Goal: Leave review/rating: Leave review/rating

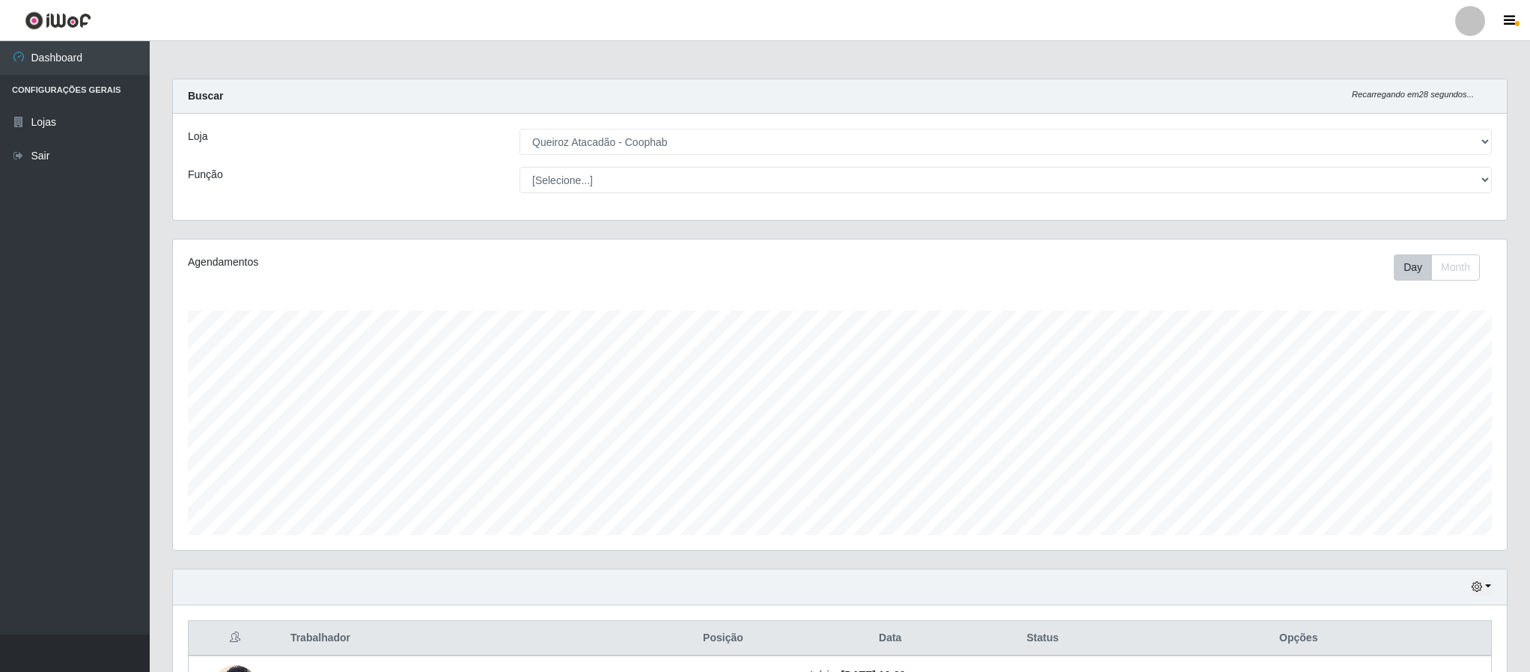
select select "463"
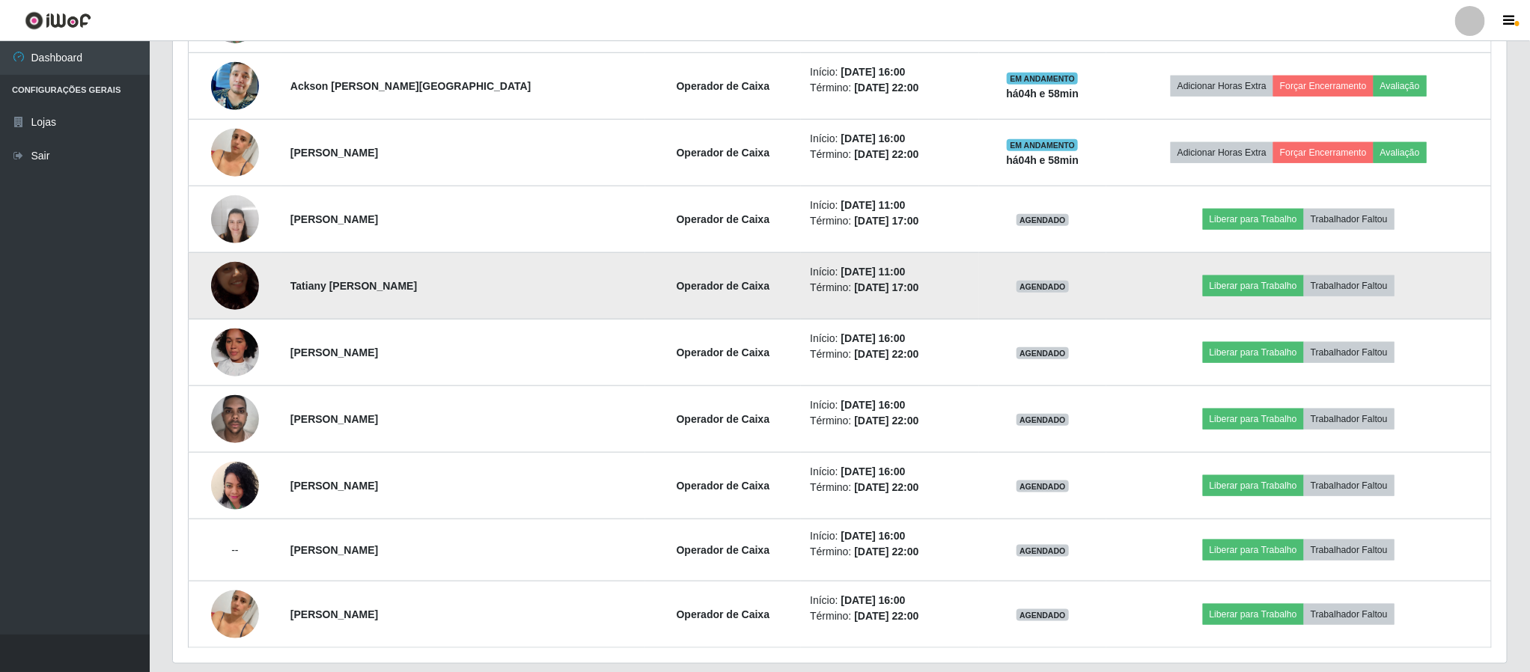
scroll to position [710, 0]
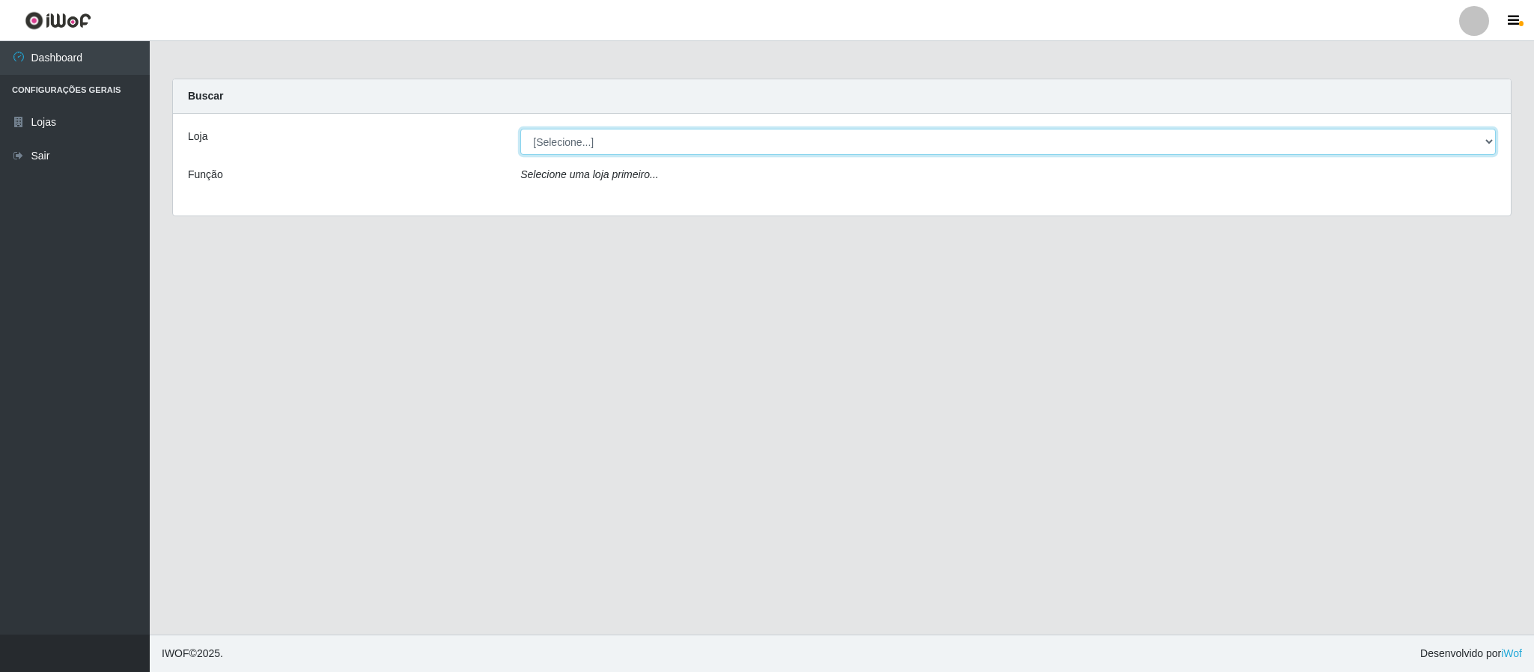
click at [1485, 144] on select "[Selecione...] Queiroz Atacadão - Coophab" at bounding box center [1007, 142] width 975 height 26
select select "463"
click at [520, 129] on select "[Selecione...] Queiroz Atacadão - Coophab" at bounding box center [1007, 142] width 975 height 26
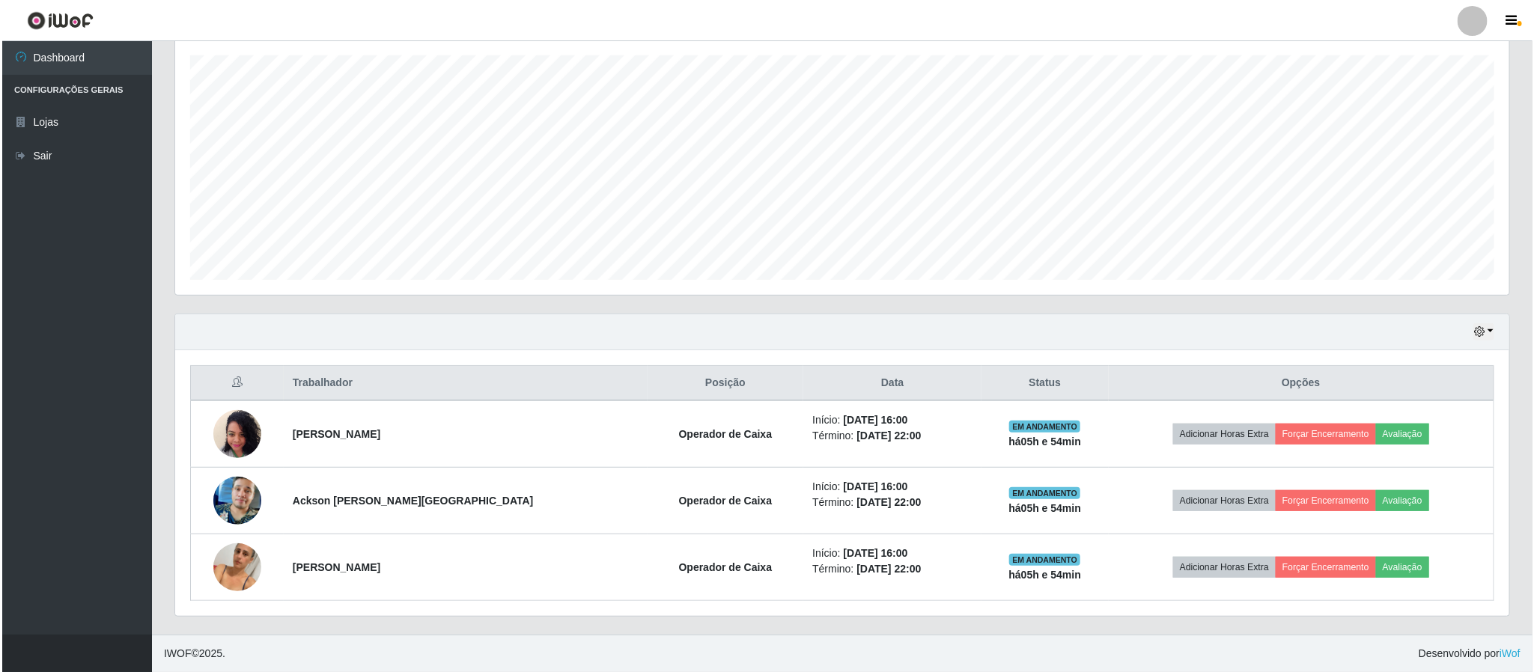
scroll to position [261, 0]
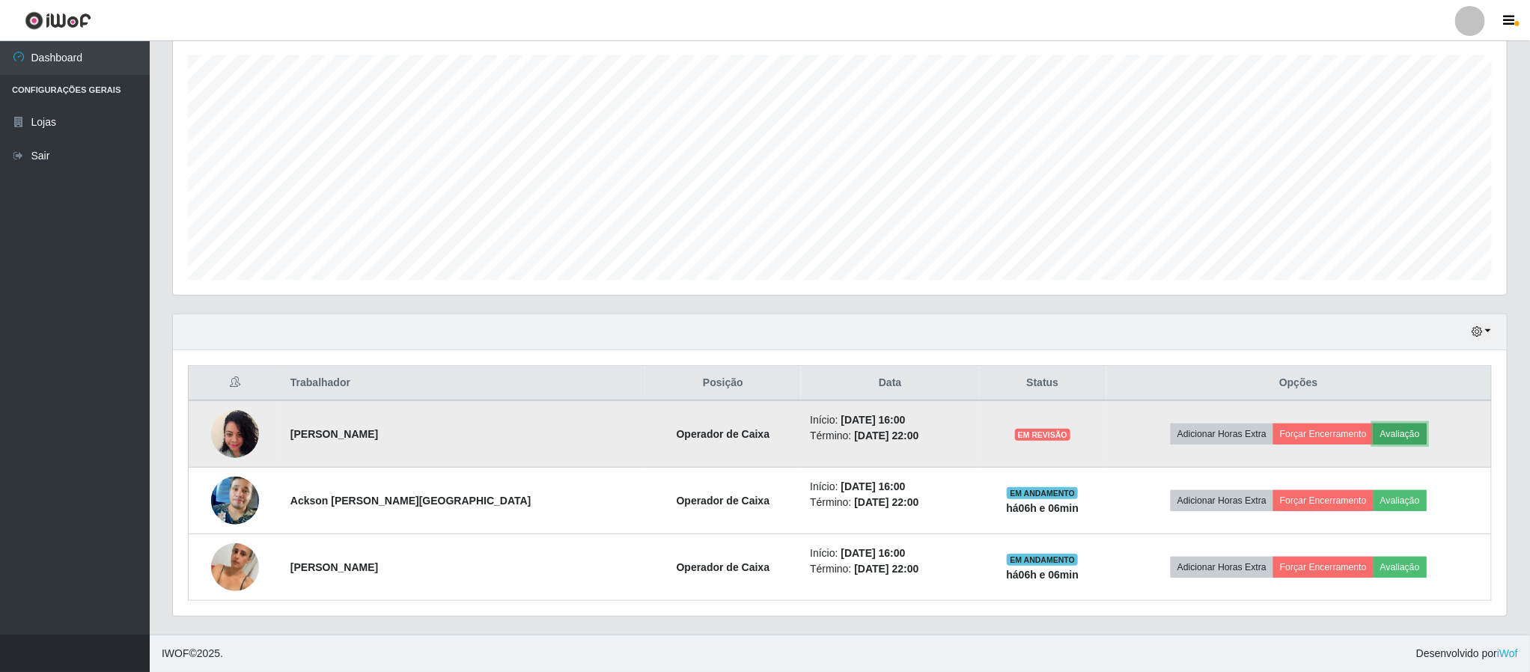
click at [1401, 433] on button "Avaliação" at bounding box center [1400, 434] width 53 height 21
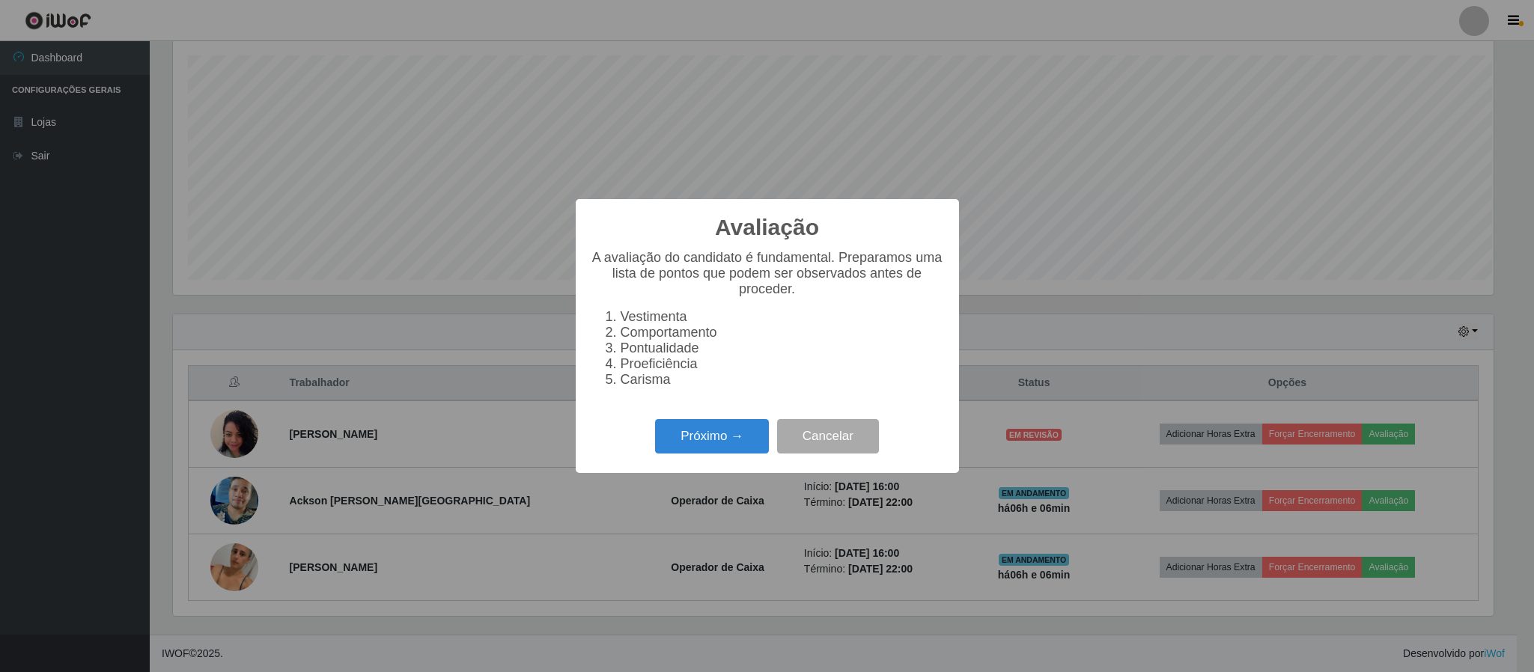
scroll to position [312, 1321]
click at [757, 443] on button "Próximo →" at bounding box center [712, 436] width 114 height 35
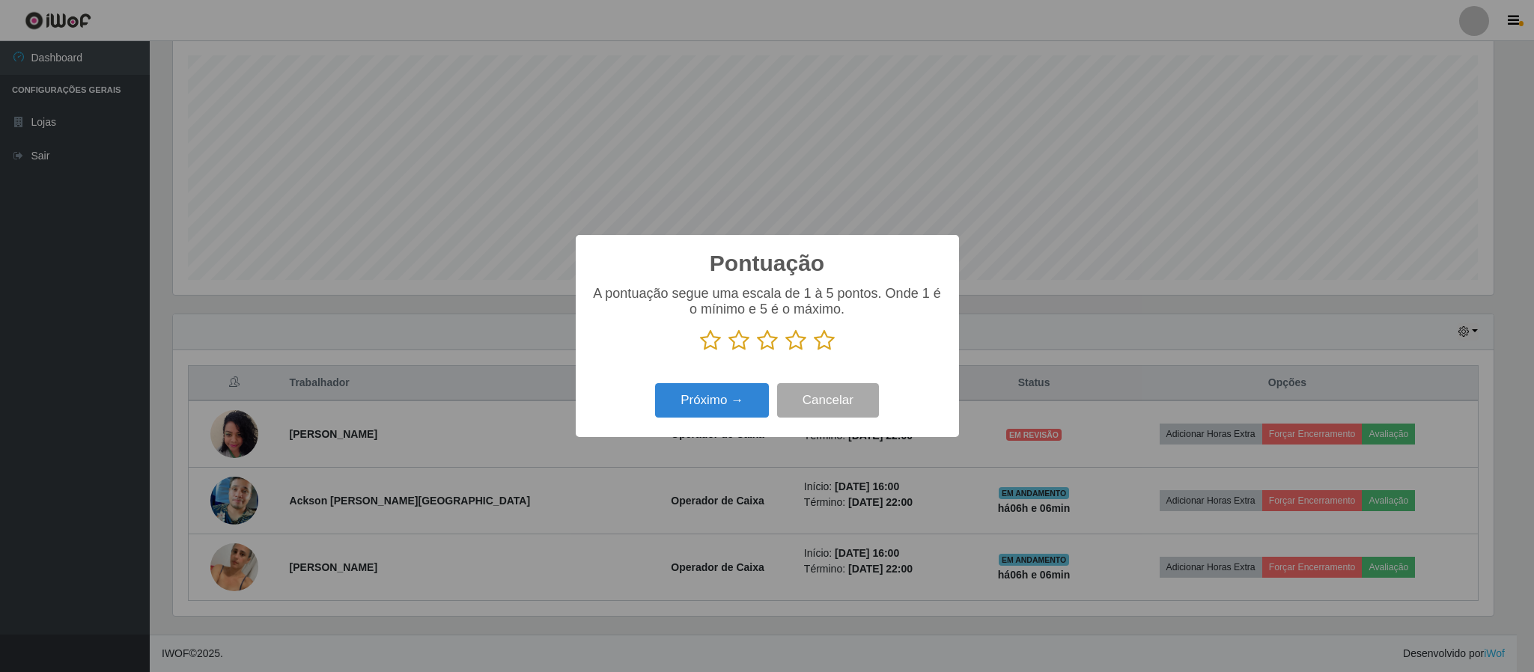
scroll to position [748311, 747303]
click at [820, 346] on icon at bounding box center [824, 340] width 21 height 22
click at [814, 352] on input "radio" at bounding box center [814, 352] width 0 height 0
click at [734, 405] on button "Próximo →" at bounding box center [712, 400] width 114 height 35
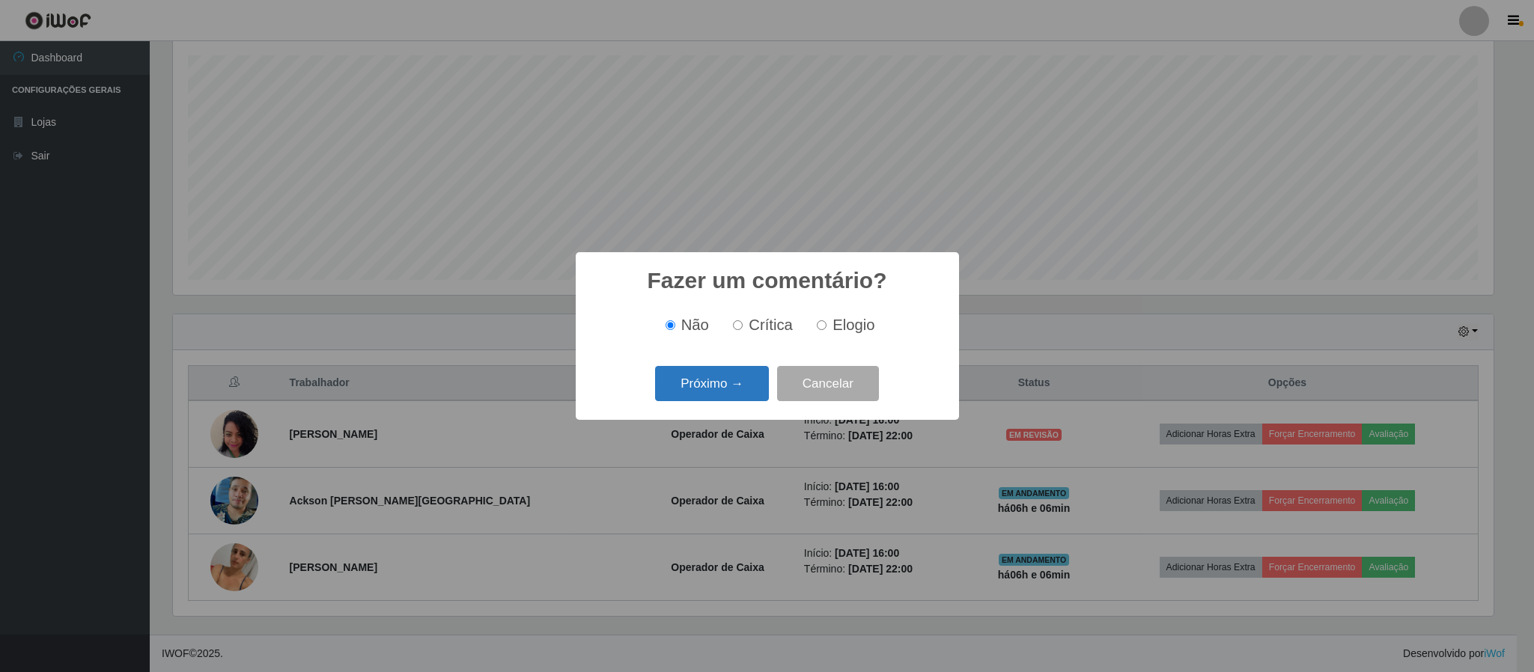
click at [732, 385] on button "Próximo →" at bounding box center [712, 383] width 114 height 35
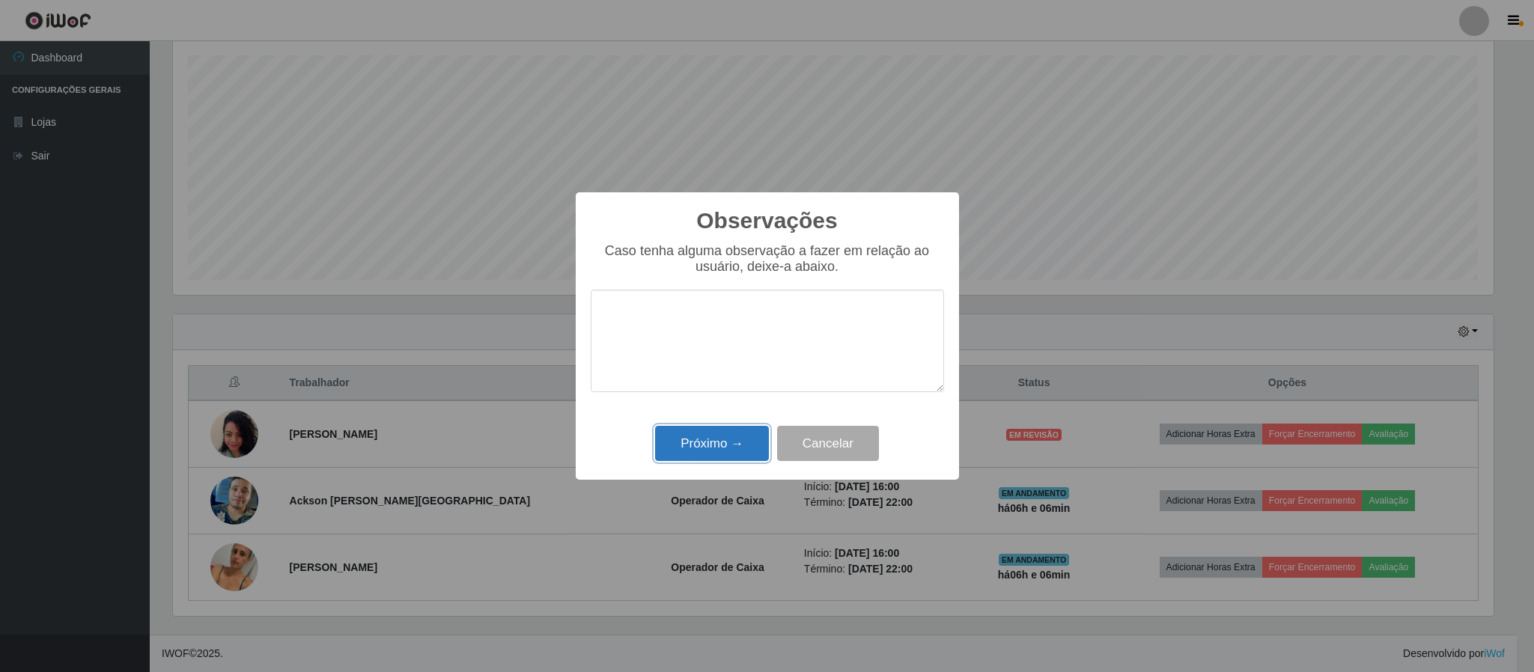
click at [717, 448] on button "Próximo →" at bounding box center [712, 443] width 114 height 35
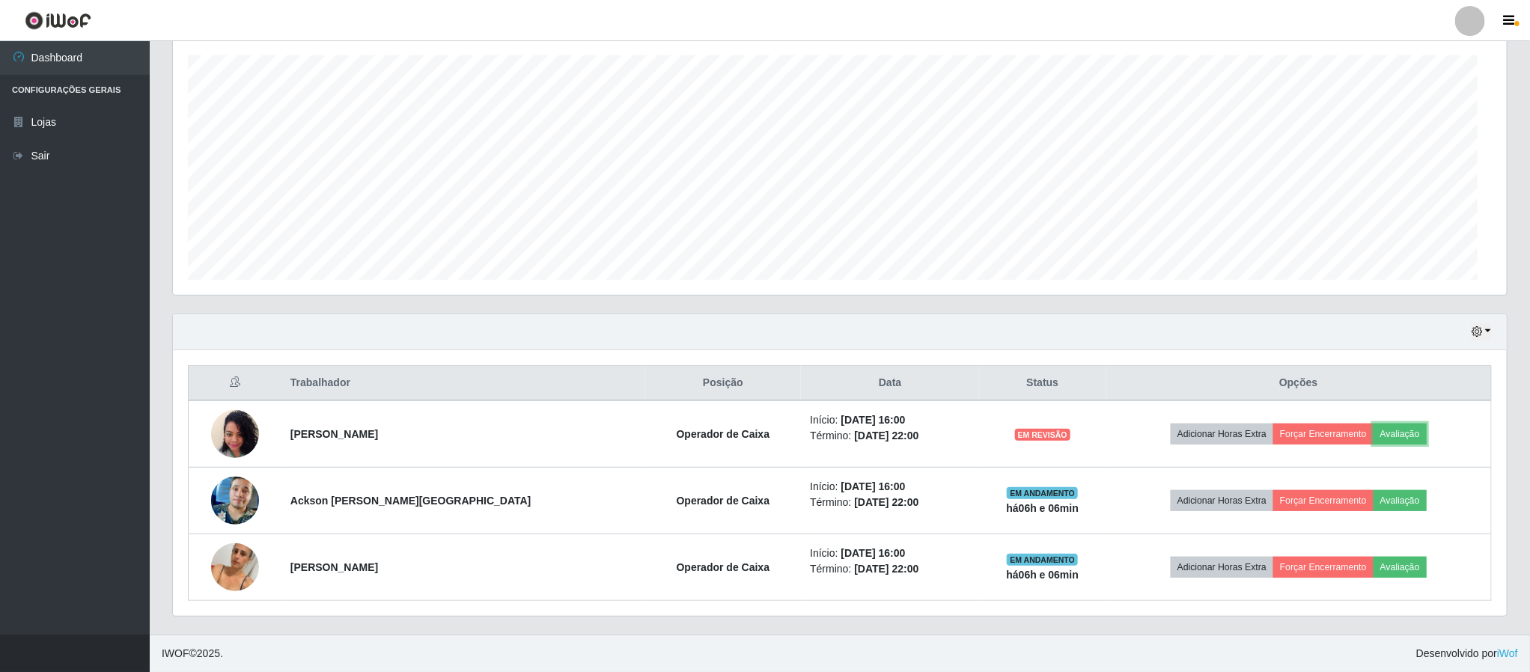
scroll to position [312, 1333]
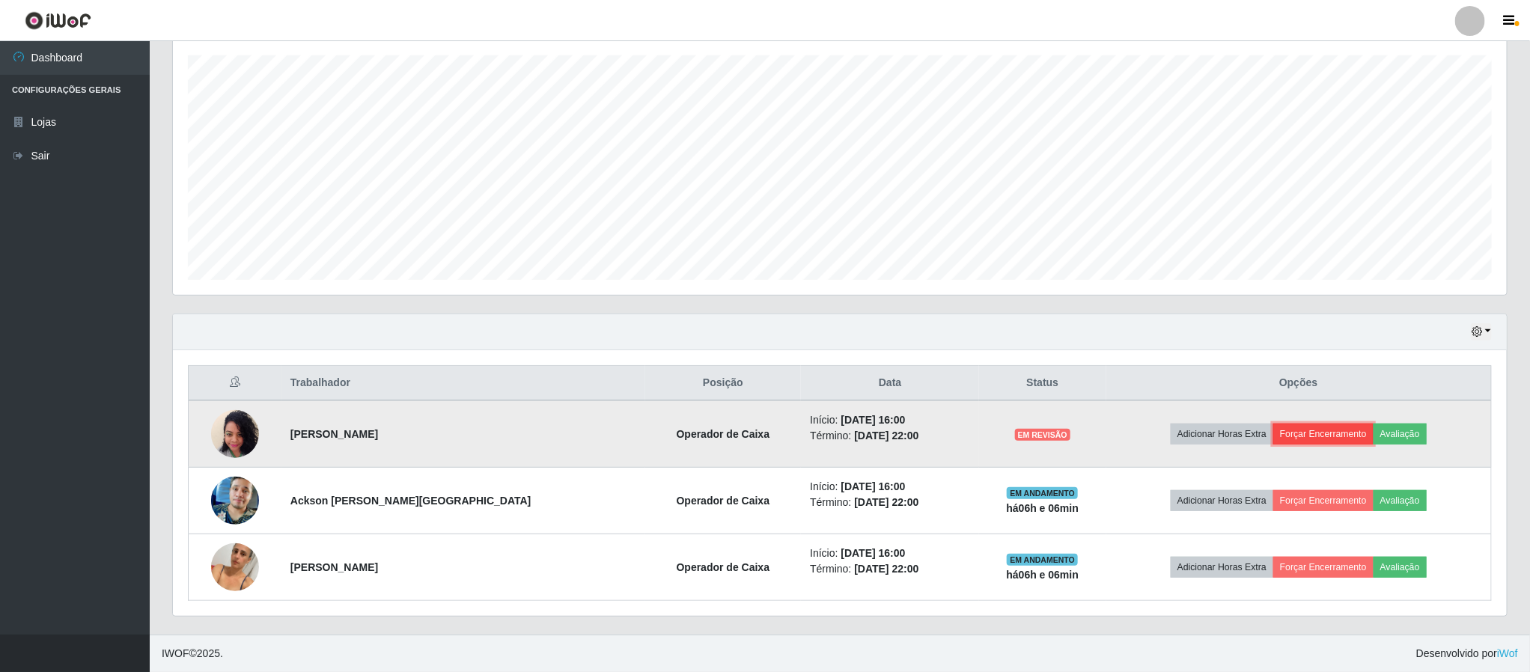
click at [1319, 433] on button "Forçar Encerramento" at bounding box center [1323, 434] width 100 height 21
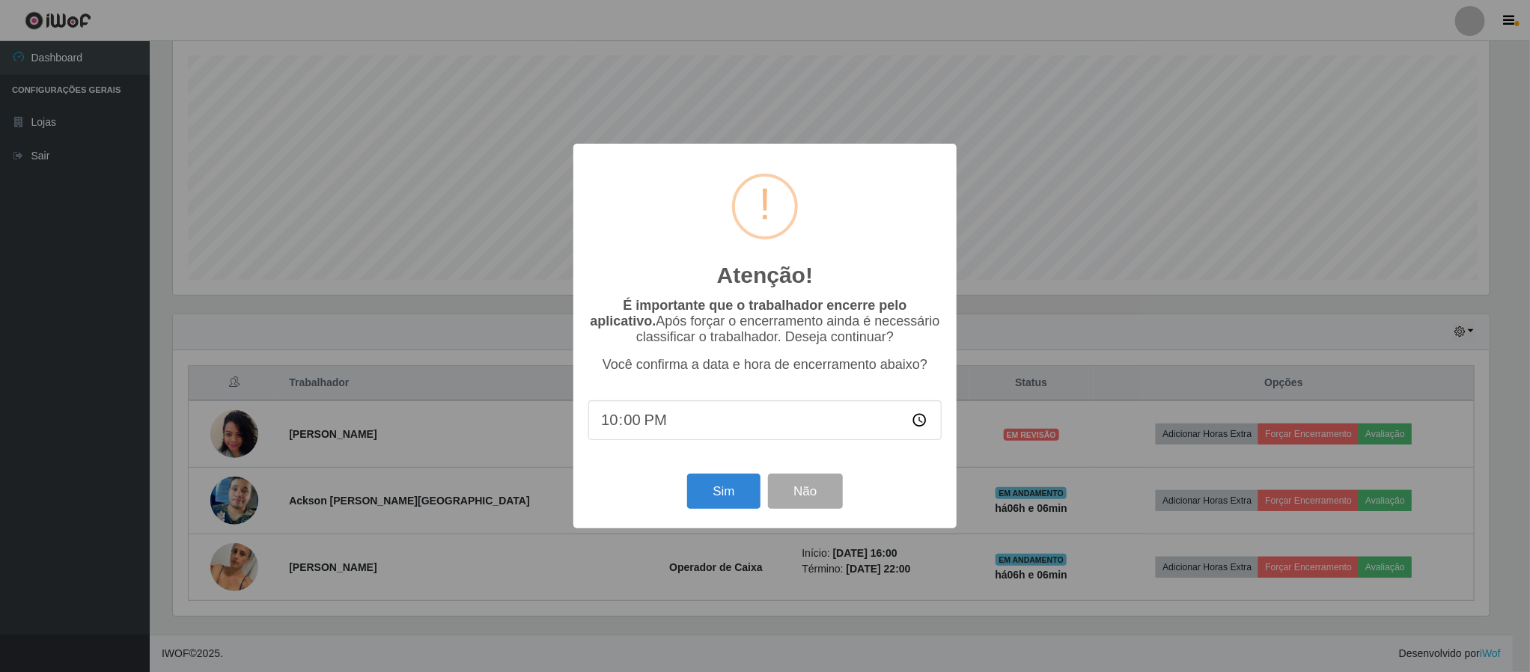
scroll to position [312, 1321]
click at [716, 495] on button "Sim" at bounding box center [725, 491] width 73 height 35
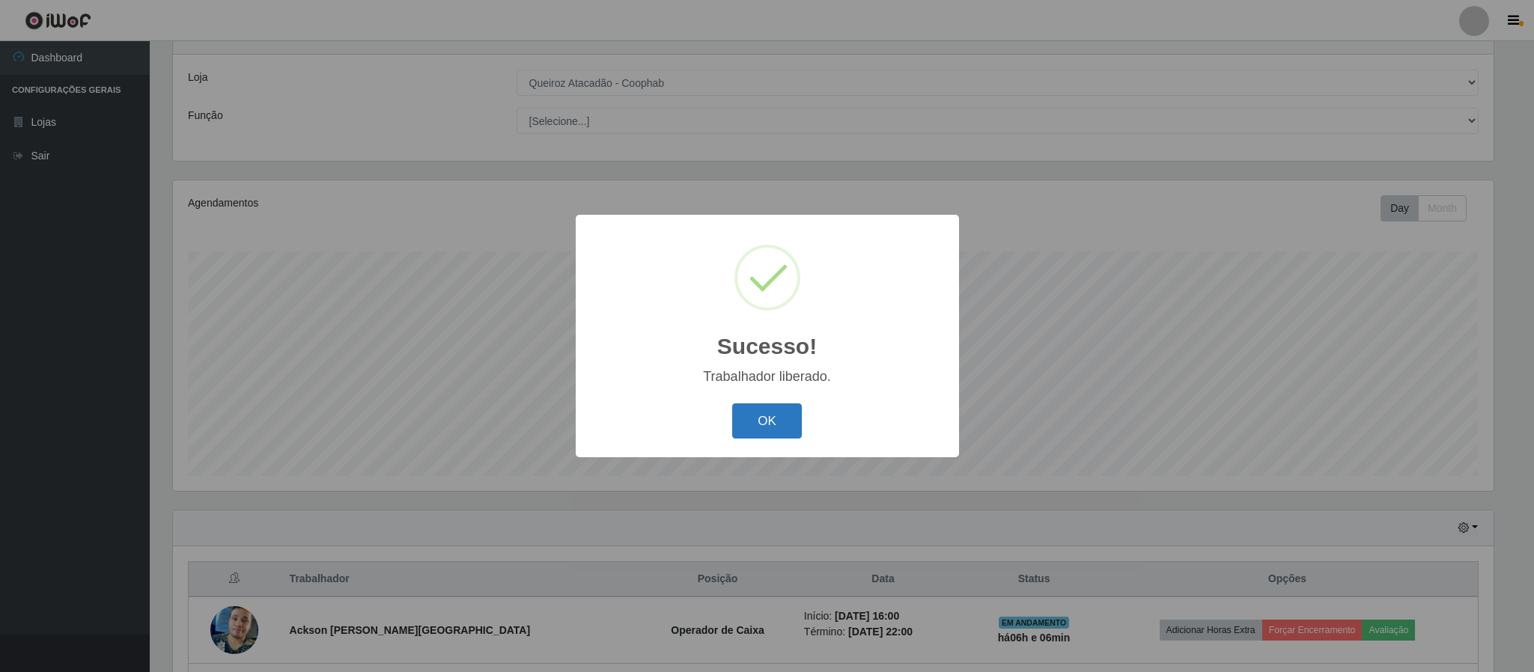
click at [773, 423] on button "OK" at bounding box center [767, 421] width 70 height 35
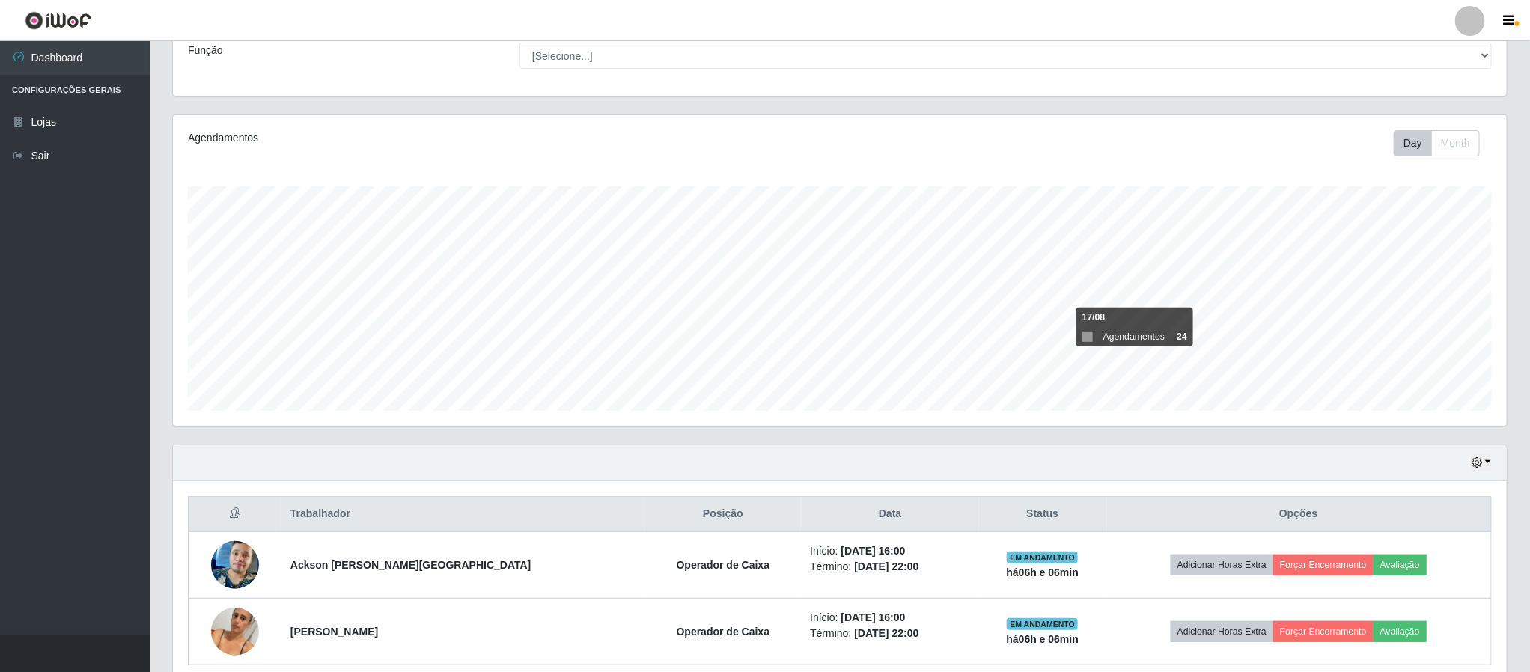
scroll to position [193, 0]
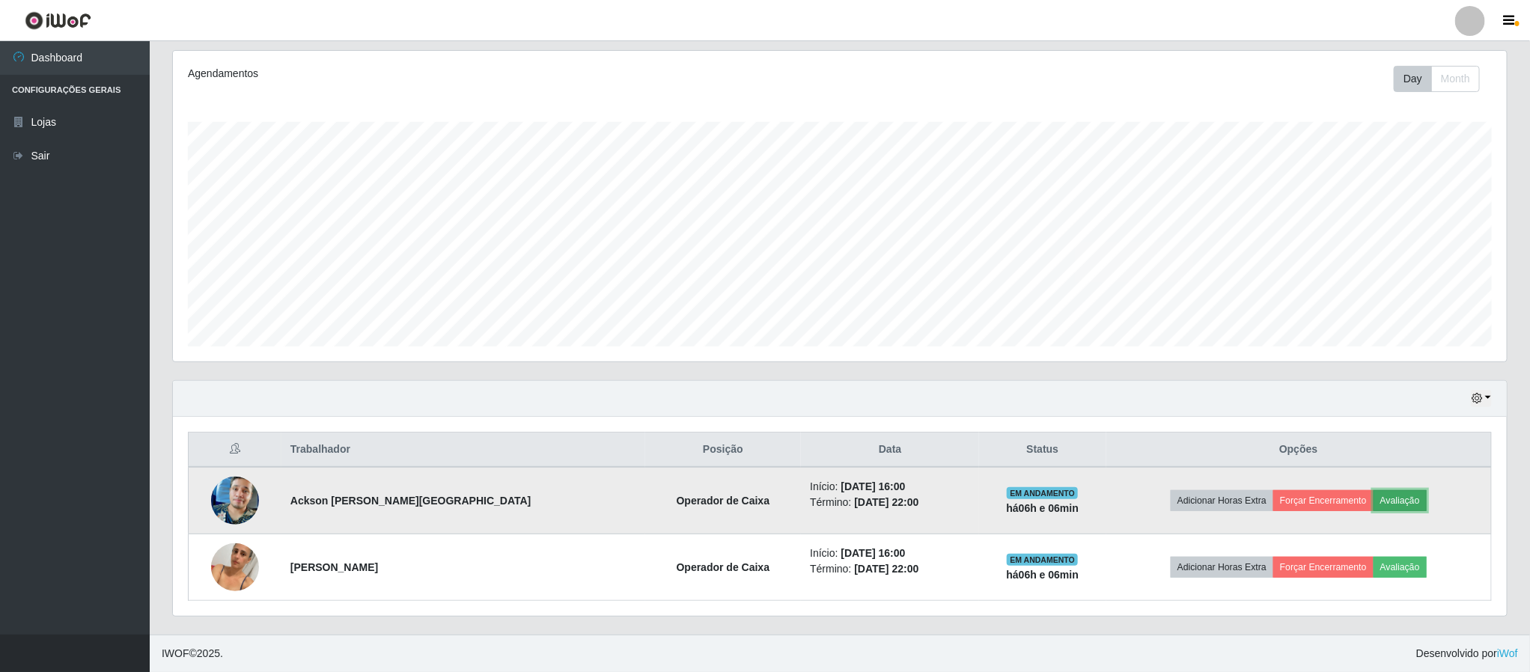
click at [1397, 505] on button "Avaliação" at bounding box center [1400, 500] width 53 height 21
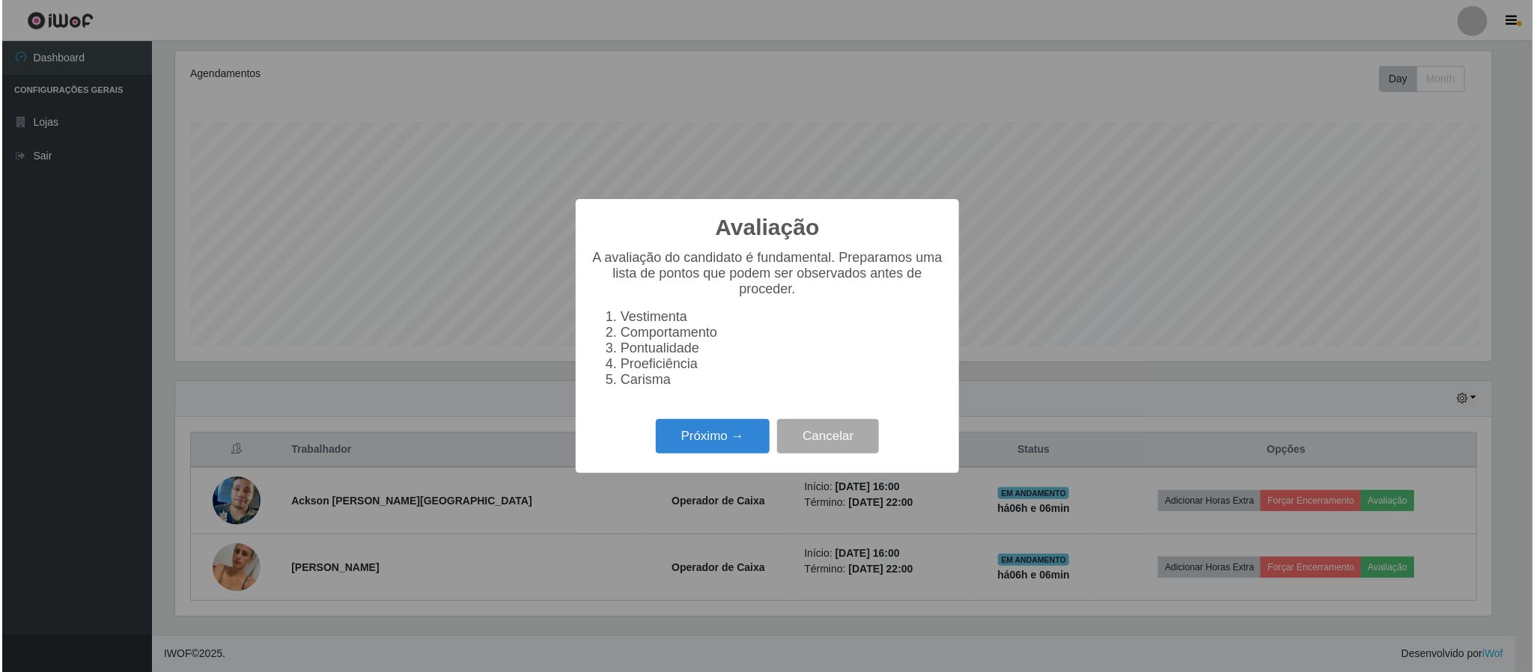
scroll to position [312, 1321]
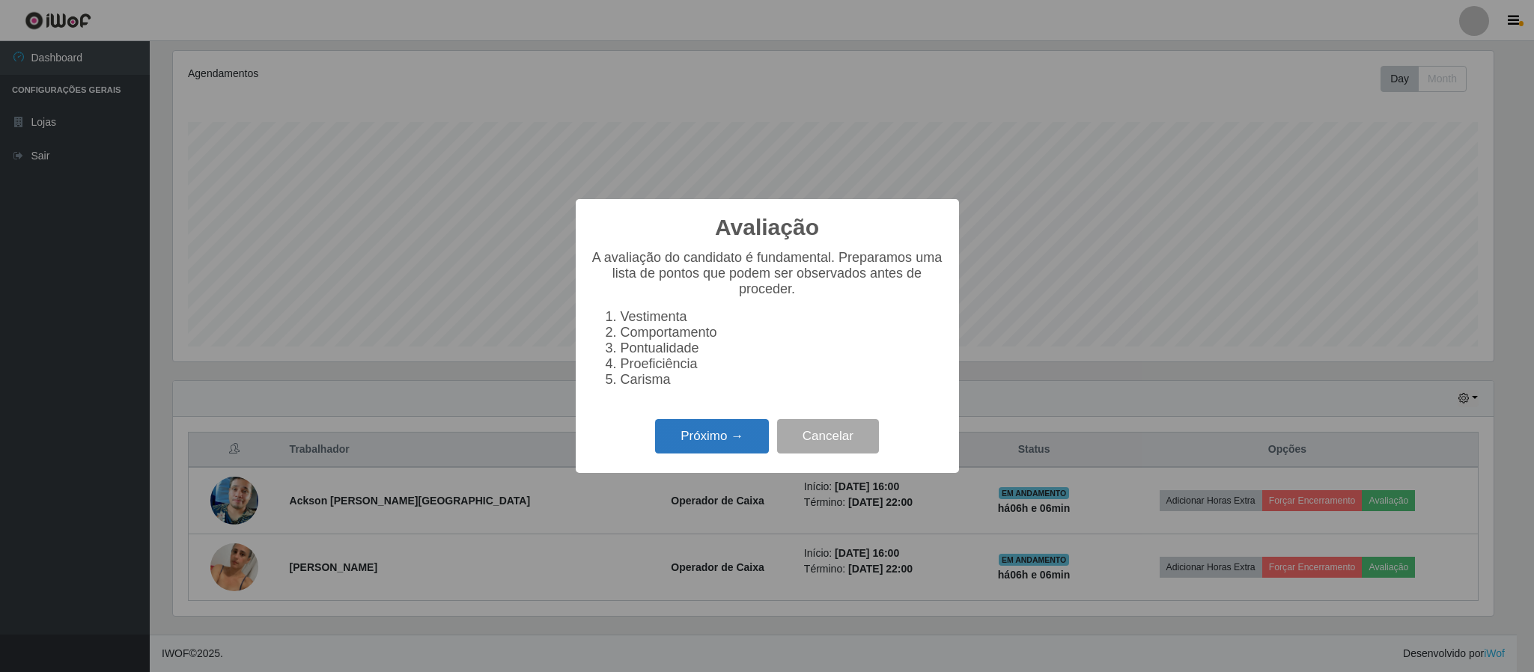
click at [710, 432] on button "Próximo →" at bounding box center [712, 436] width 114 height 35
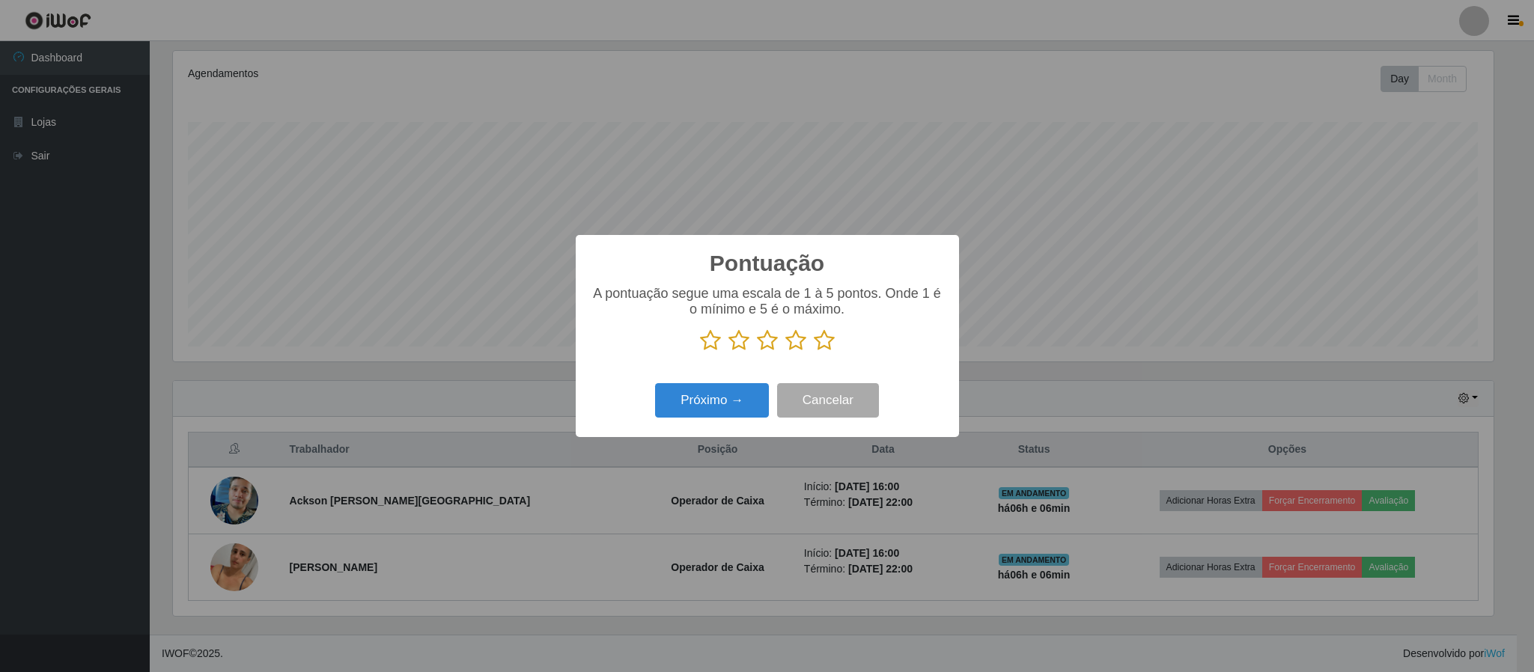
click at [820, 341] on icon at bounding box center [824, 340] width 21 height 22
click at [814, 352] on input "radio" at bounding box center [814, 352] width 0 height 0
click at [714, 394] on button "Próximo →" at bounding box center [712, 400] width 114 height 35
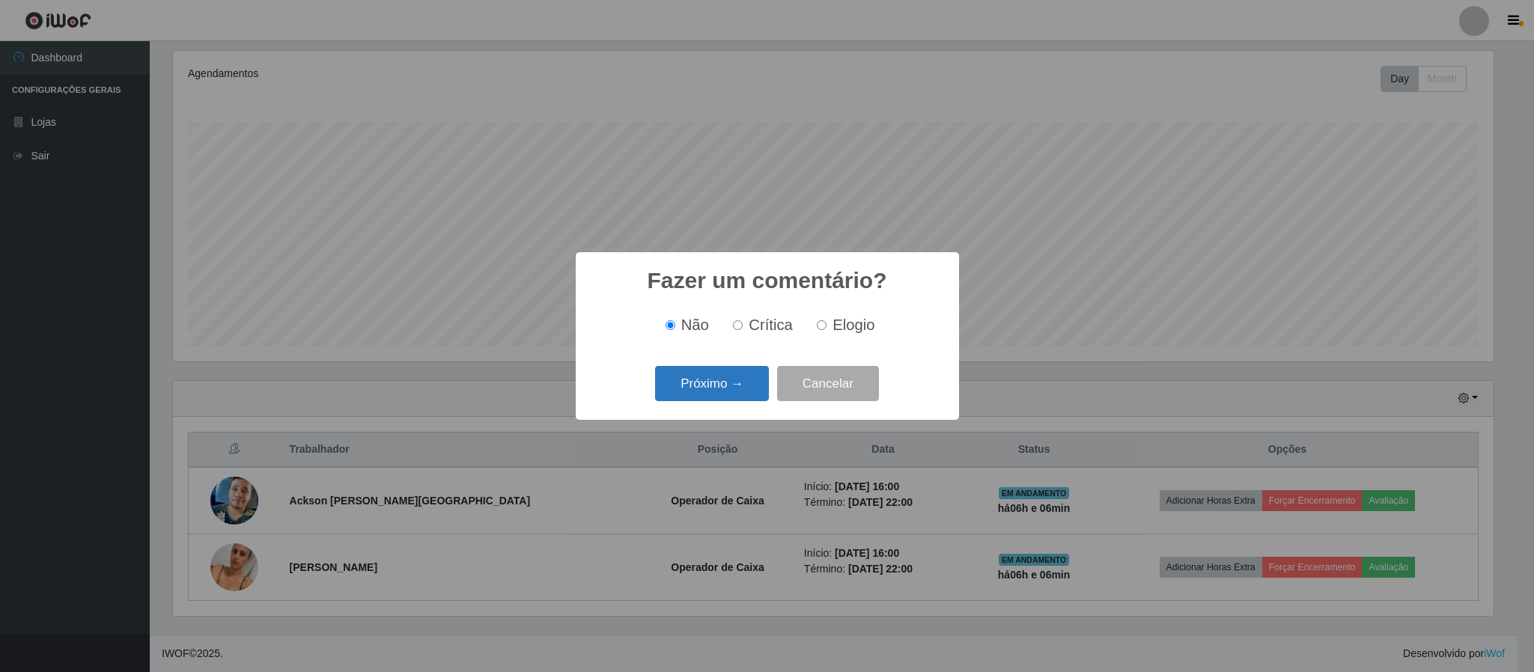
click at [740, 387] on button "Próximo →" at bounding box center [712, 383] width 114 height 35
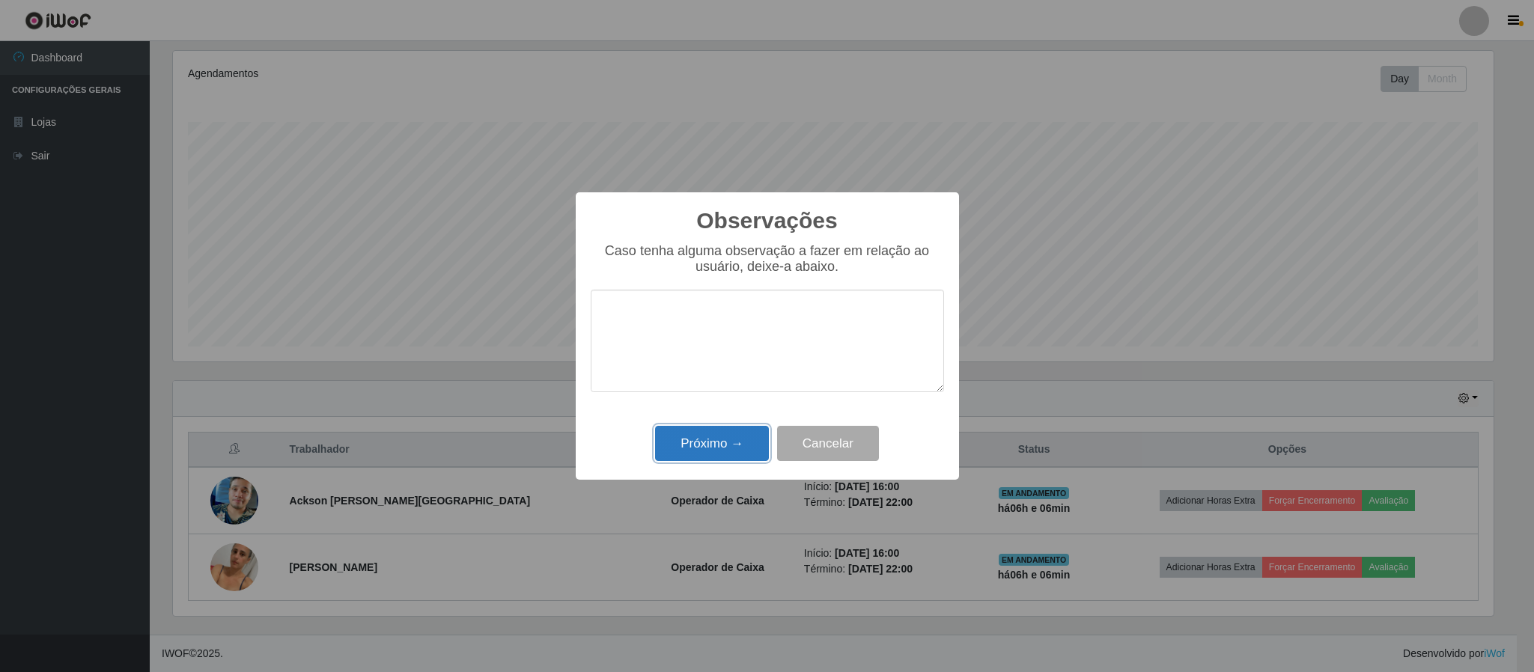
click at [723, 448] on button "Próximo →" at bounding box center [712, 443] width 114 height 35
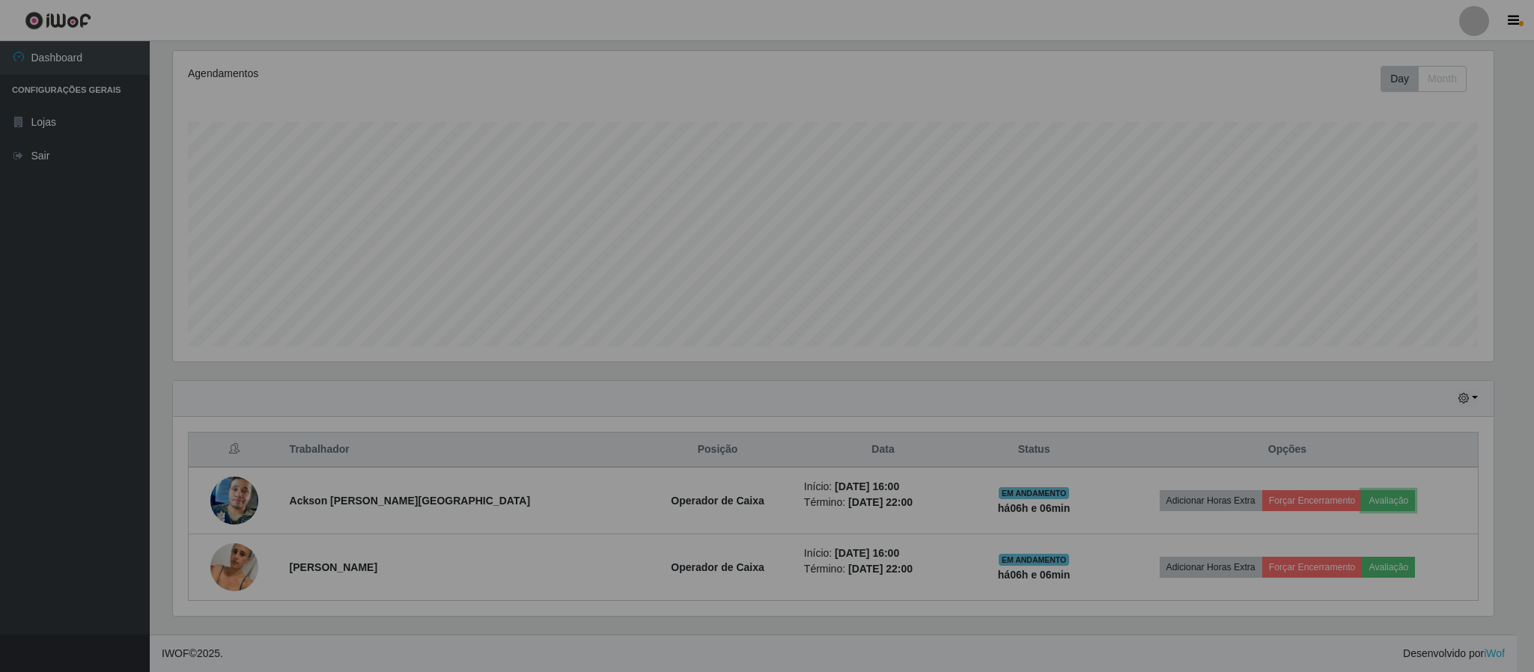
scroll to position [312, 1333]
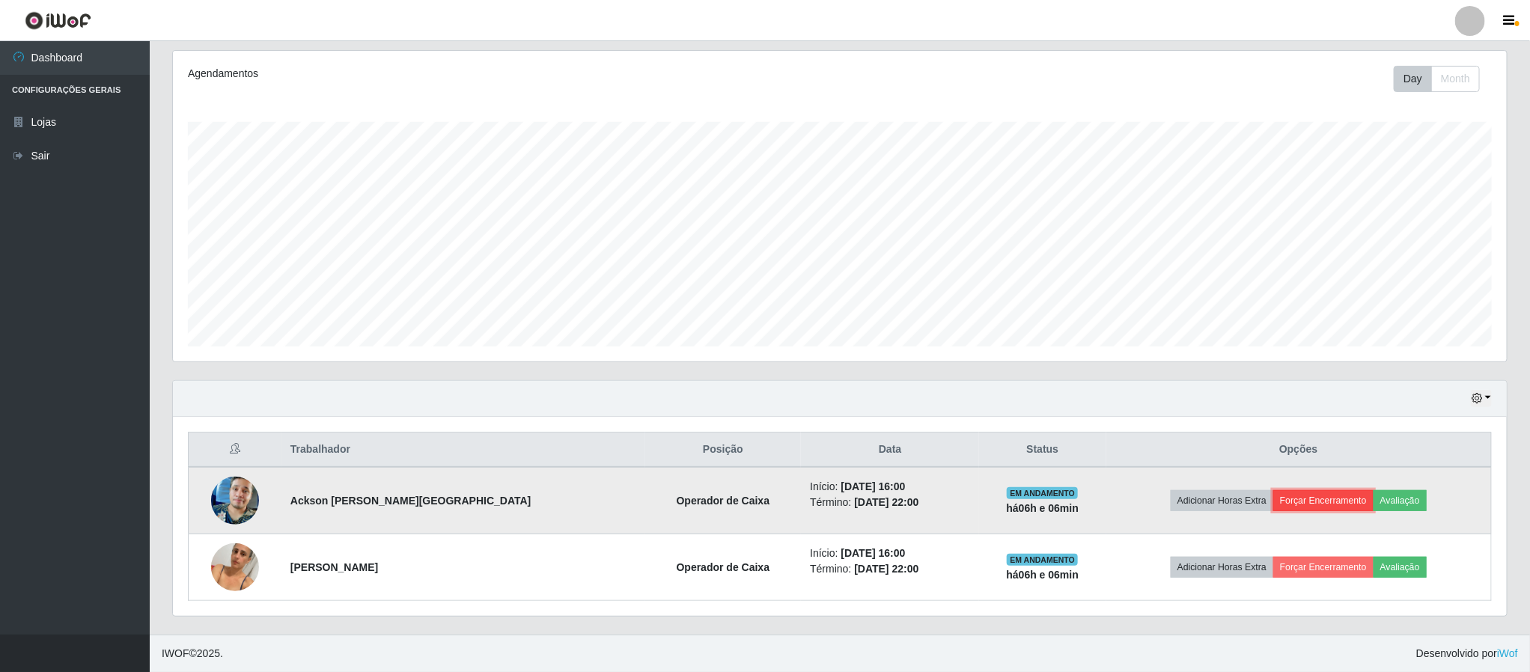
click at [1324, 506] on button "Forçar Encerramento" at bounding box center [1323, 500] width 100 height 21
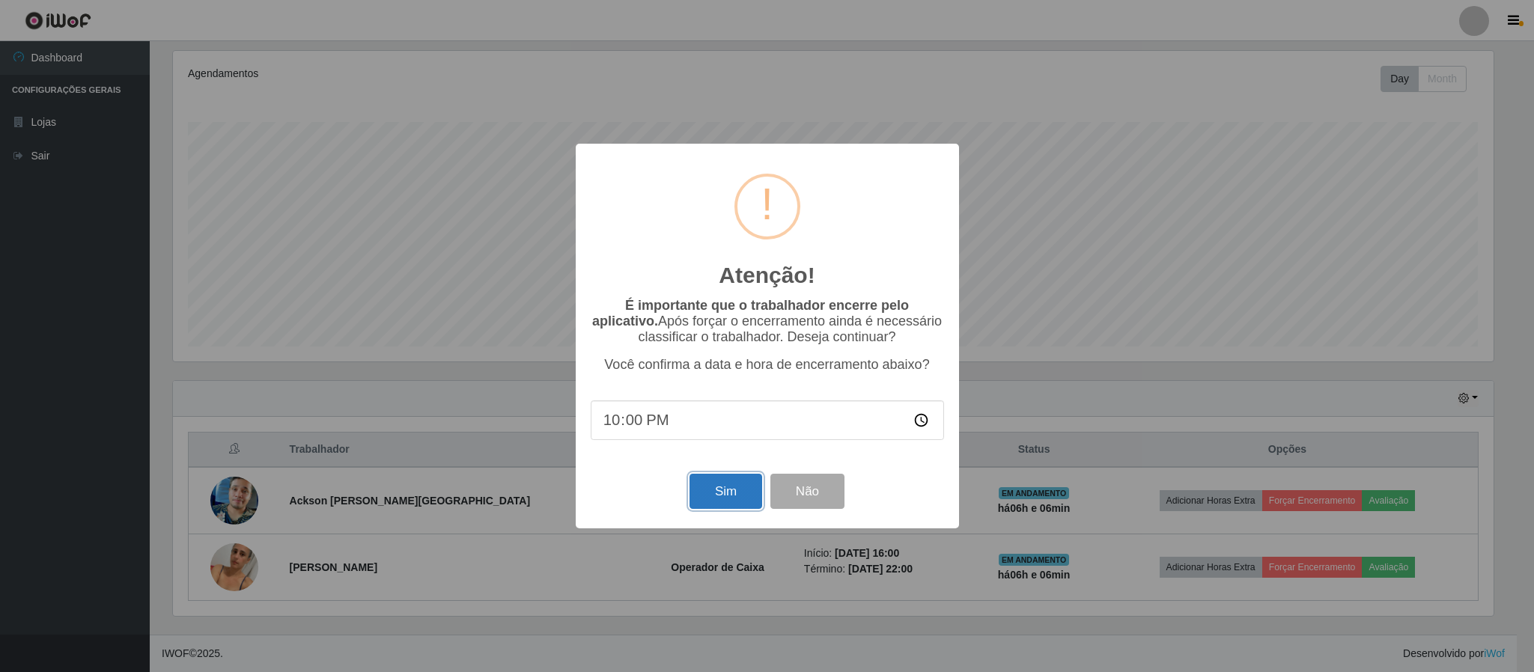
click at [735, 499] on button "Sim" at bounding box center [725, 491] width 73 height 35
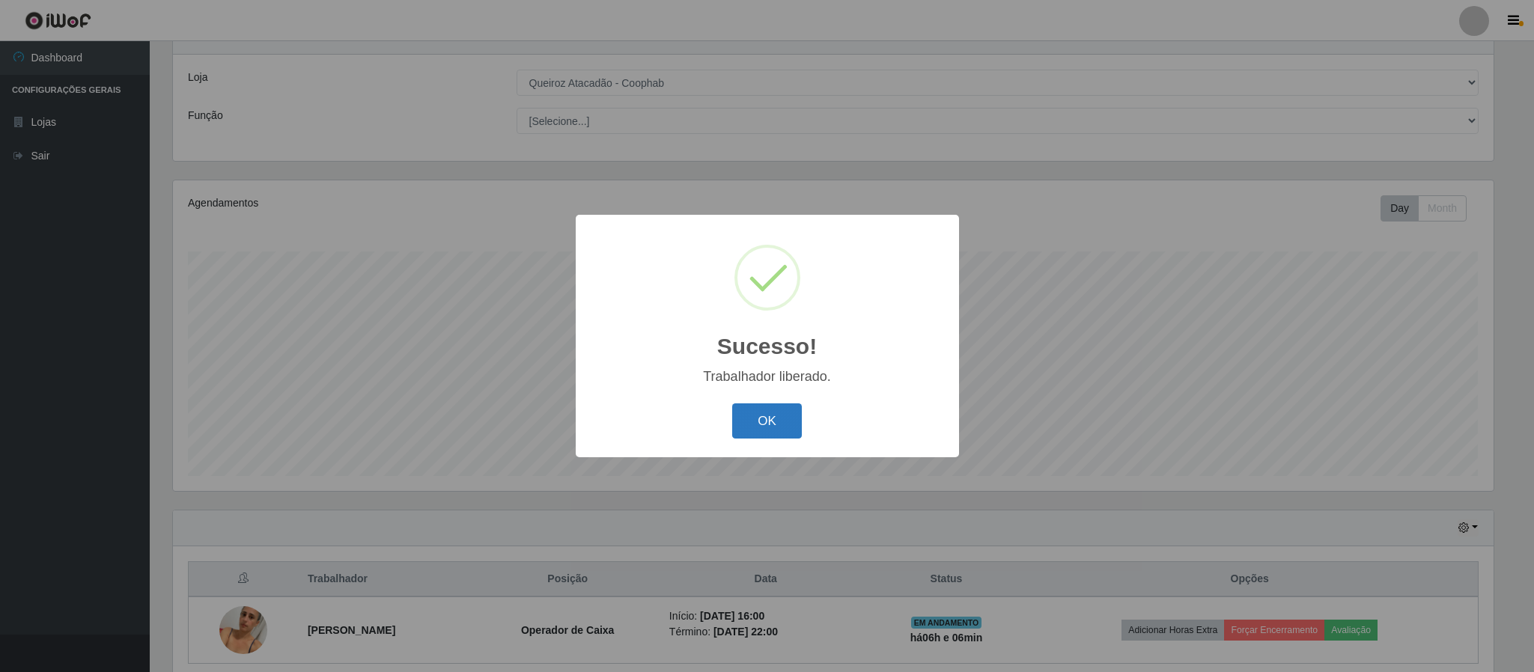
click at [776, 407] on button "OK" at bounding box center [767, 421] width 70 height 35
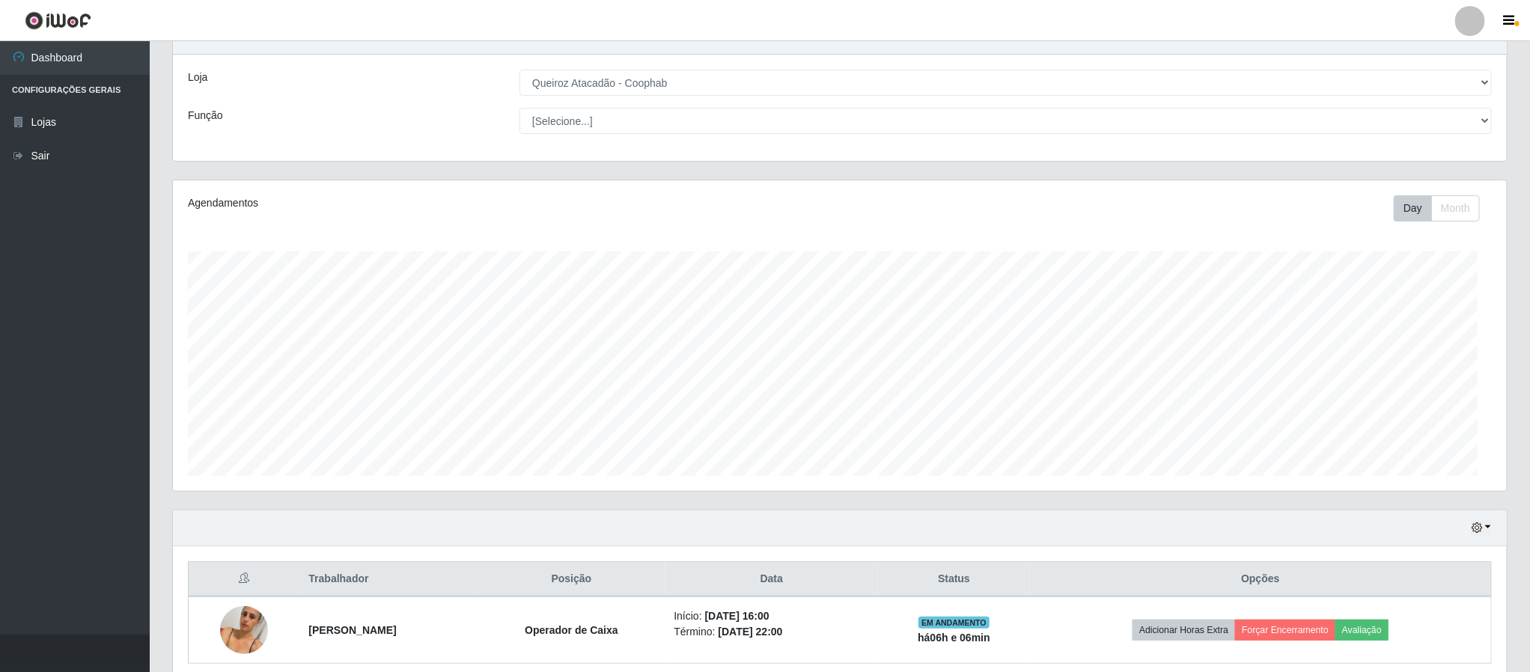
scroll to position [0, 0]
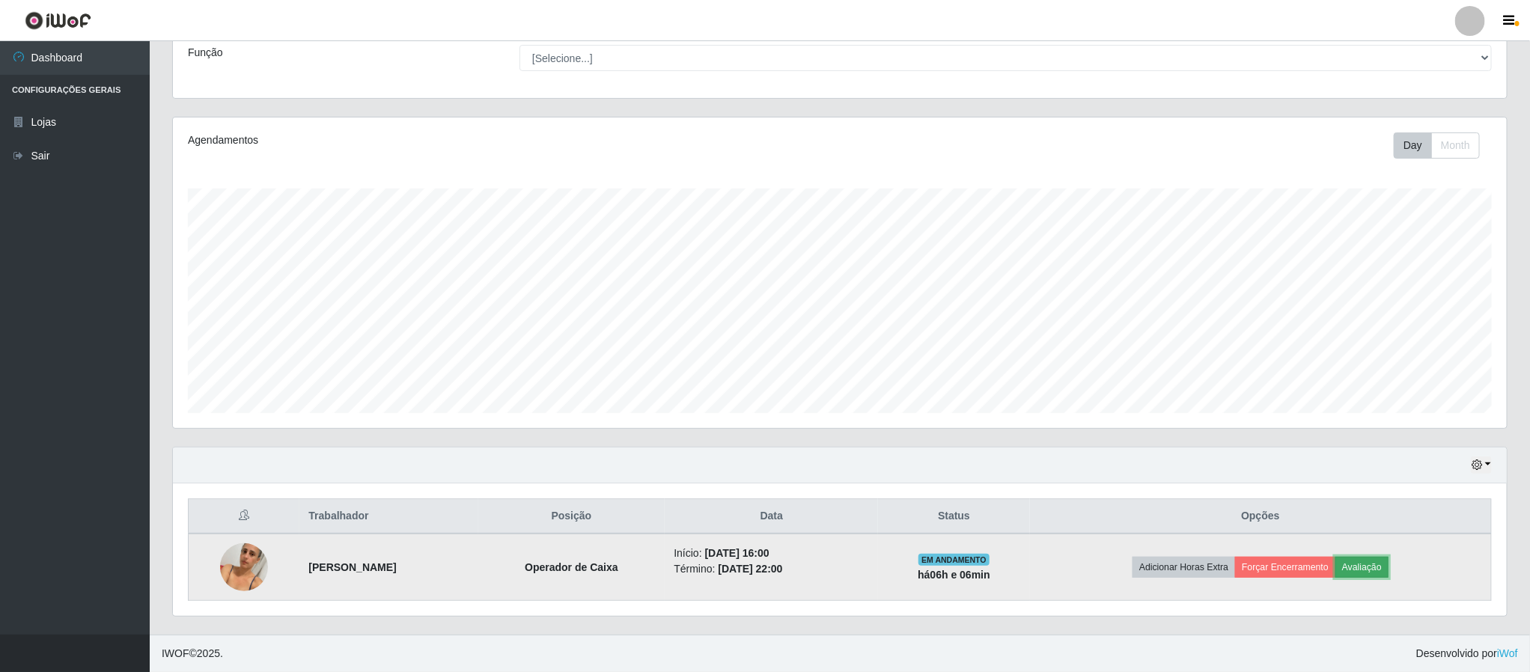
click at [1389, 566] on button "Avaliação" at bounding box center [1362, 567] width 53 height 21
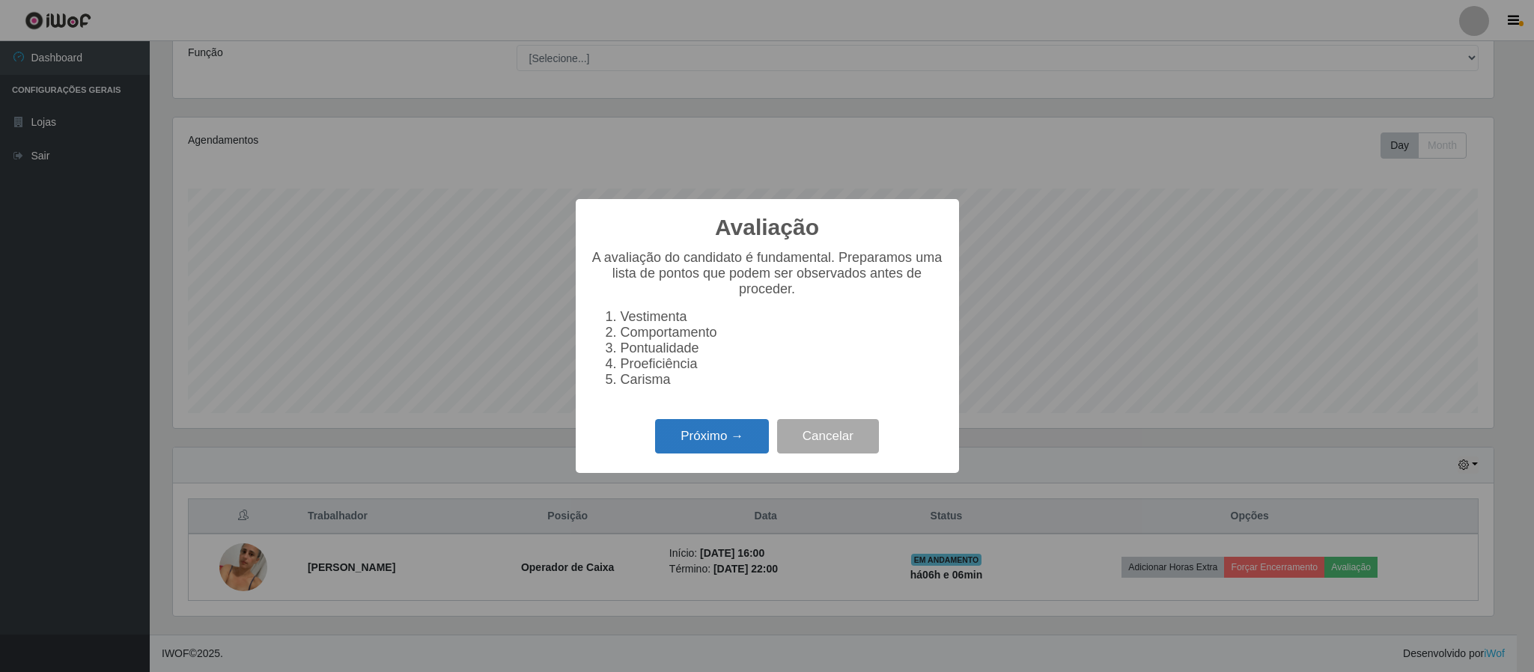
click at [726, 443] on button "Próximo →" at bounding box center [712, 436] width 114 height 35
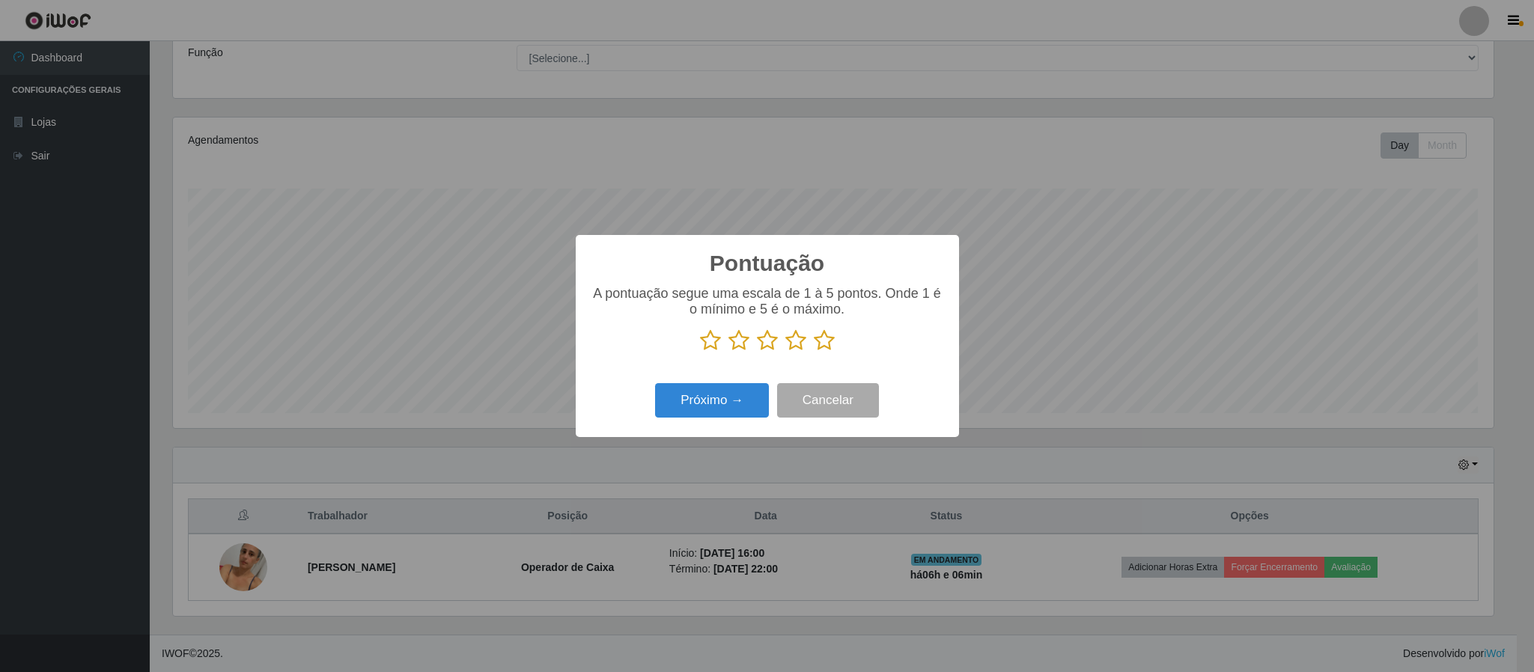
click at [824, 339] on icon at bounding box center [824, 340] width 21 height 22
click at [814, 352] on input "radio" at bounding box center [814, 352] width 0 height 0
click at [740, 391] on button "Próximo →" at bounding box center [712, 400] width 114 height 35
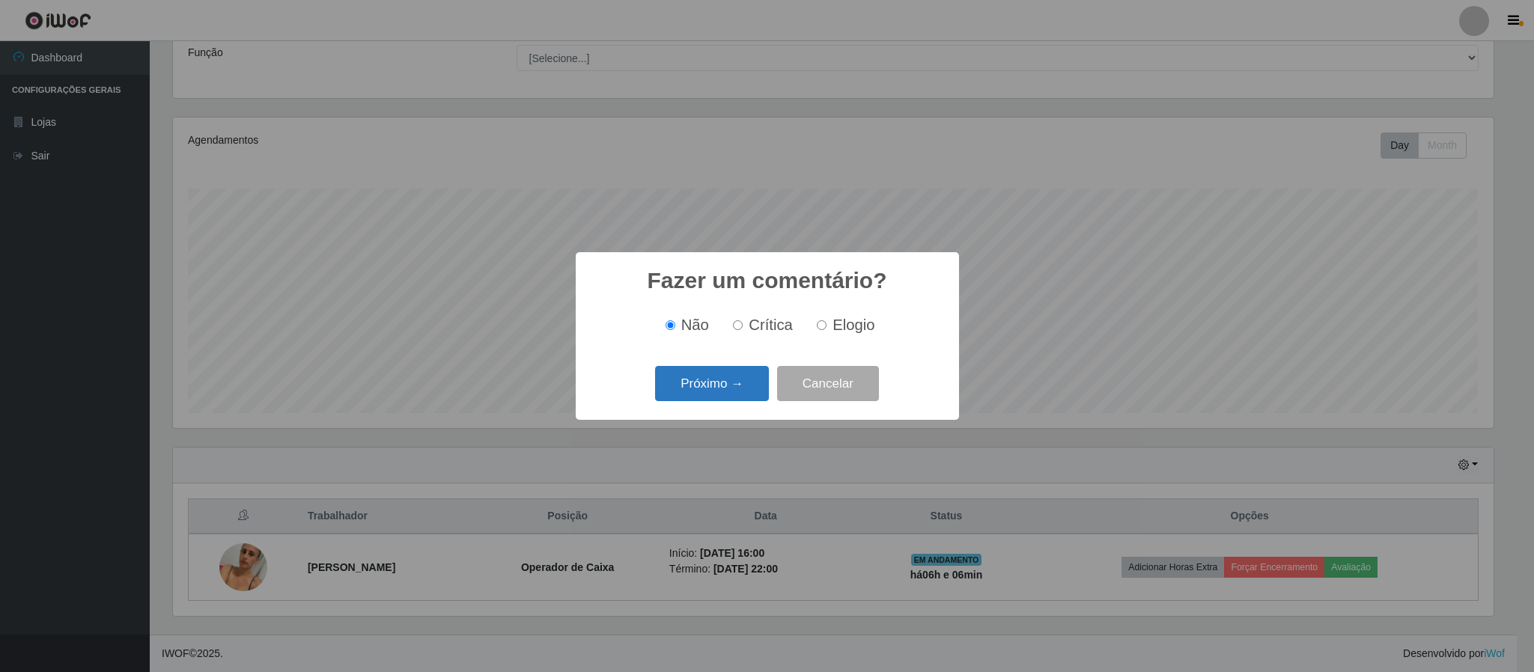
click at [710, 383] on button "Próximo →" at bounding box center [712, 383] width 114 height 35
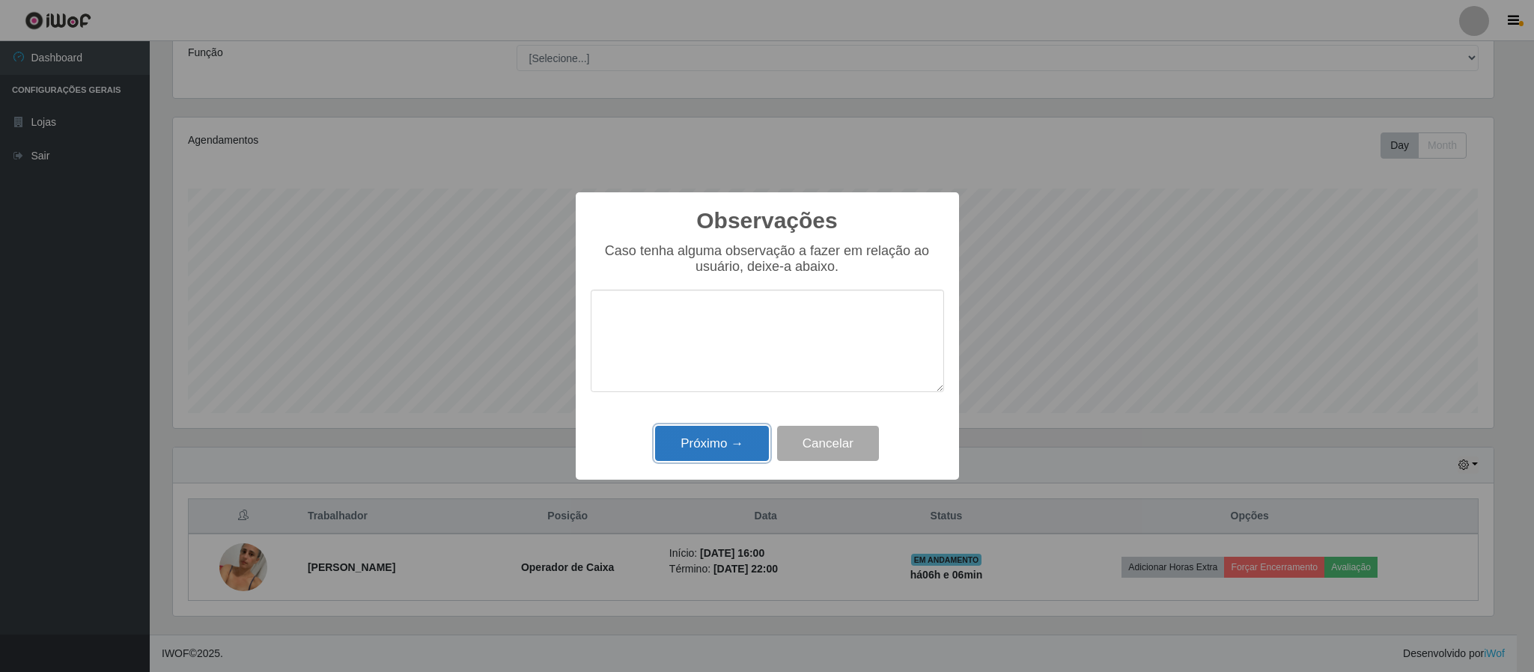
click at [735, 445] on button "Próximo →" at bounding box center [712, 443] width 114 height 35
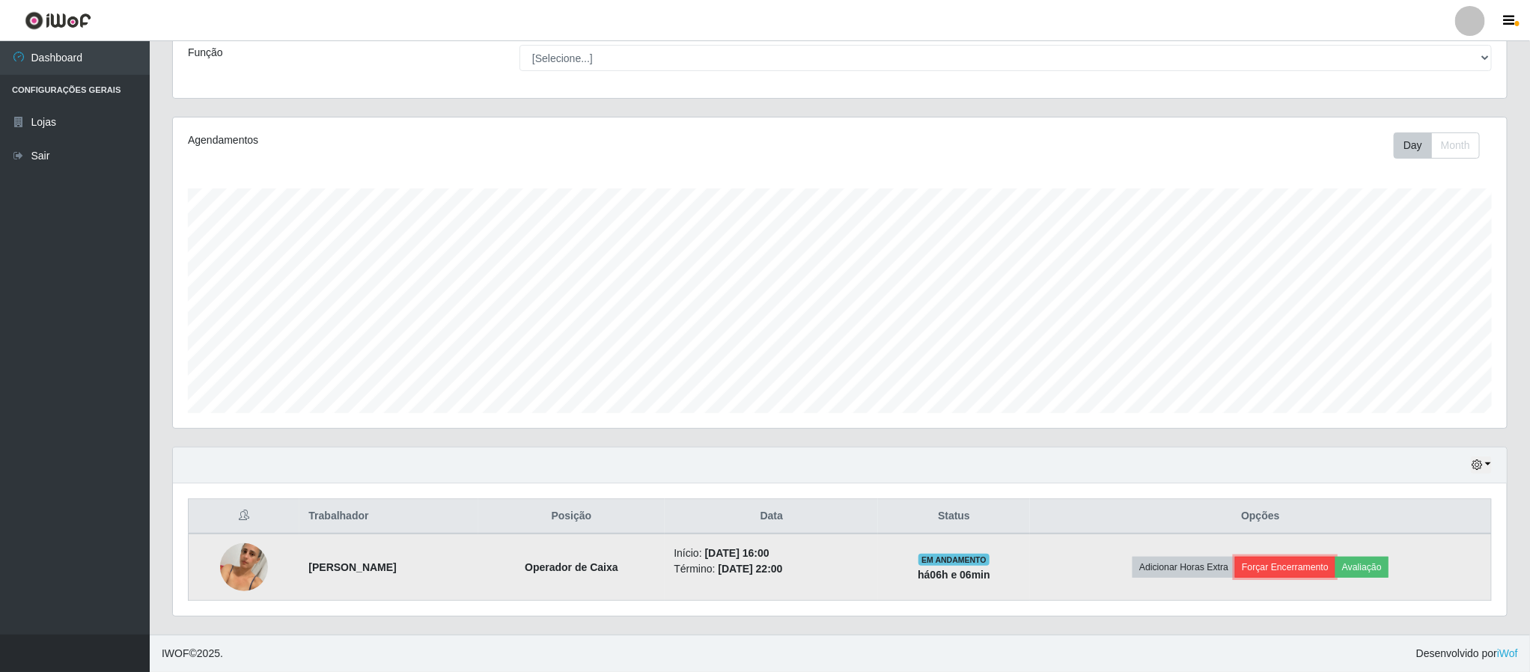
click at [1303, 558] on button "Forçar Encerramento" at bounding box center [1285, 567] width 100 height 21
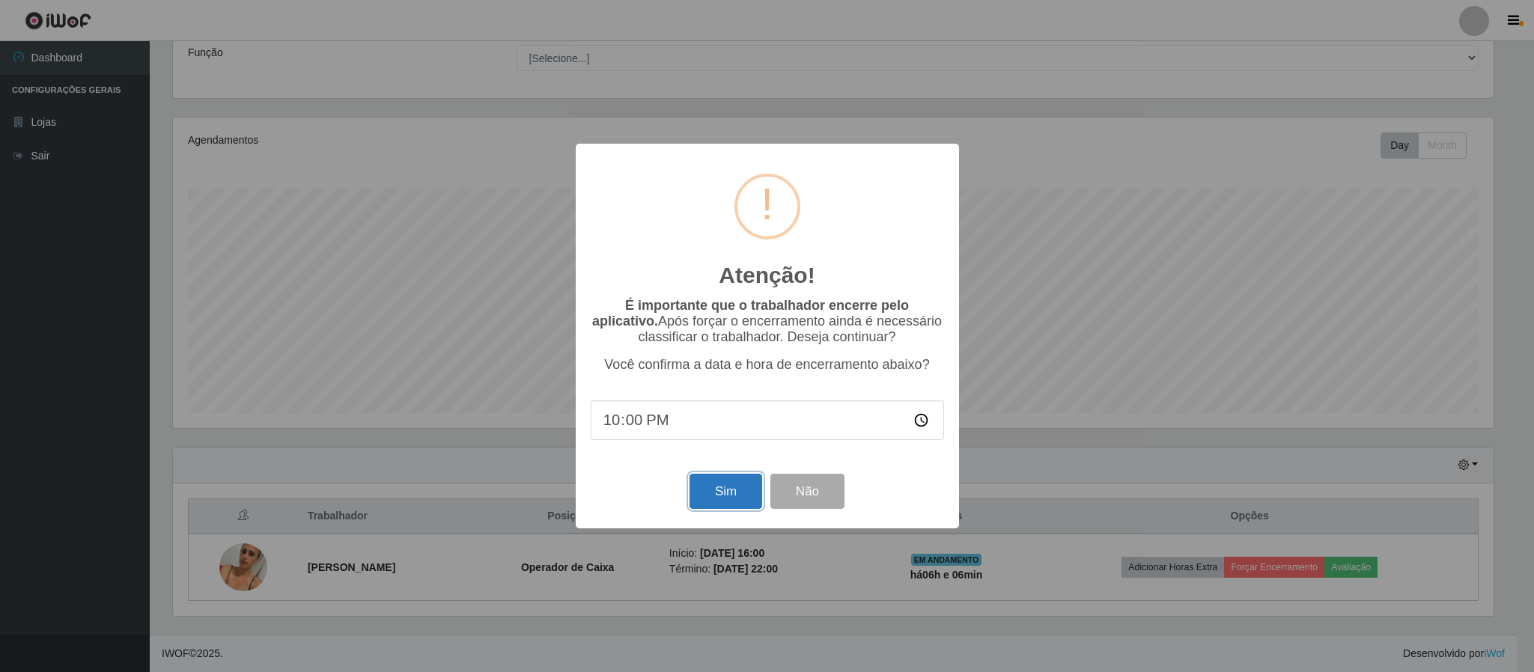
click at [739, 488] on button "Sim" at bounding box center [725, 491] width 73 height 35
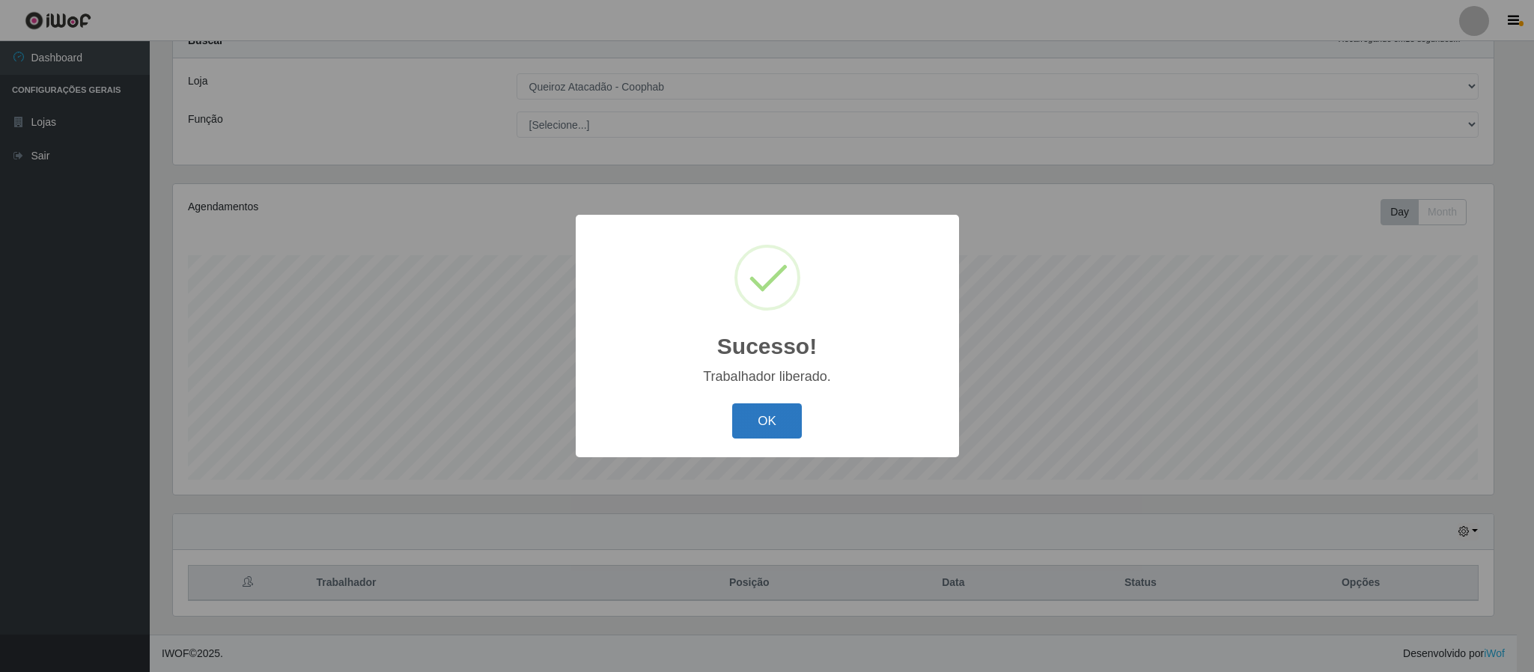
click at [752, 424] on button "OK" at bounding box center [767, 421] width 70 height 35
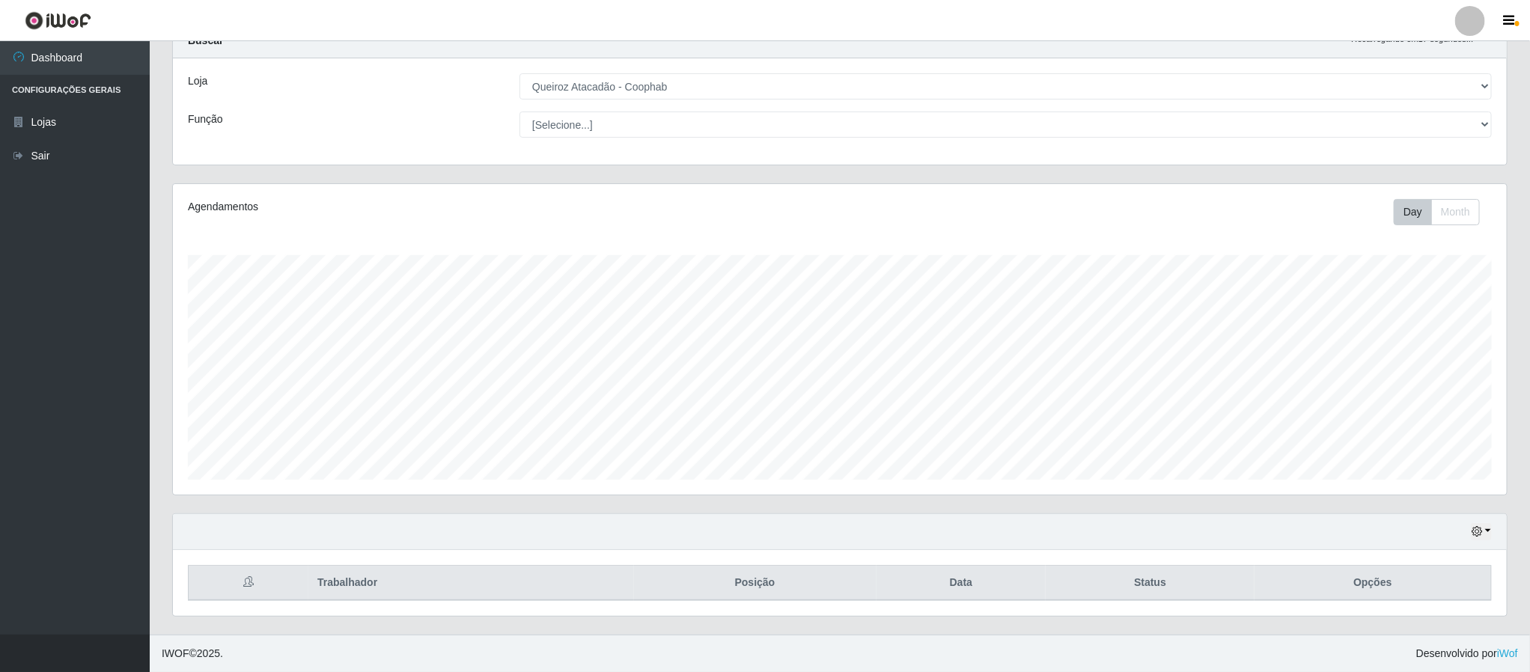
click at [1467, 16] on div at bounding box center [1470, 21] width 30 height 30
click at [1408, 110] on button "Sair" at bounding box center [1441, 116] width 135 height 31
